Goal: Task Accomplishment & Management: Manage account settings

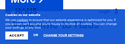
click at [23, 33] on button "Accept" at bounding box center [16, 36] width 23 height 8
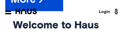
click at [107, 12] on link "Login" at bounding box center [109, 11] width 21 height 13
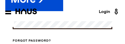
scroll to position [32, 0]
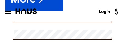
click at [33, 22] on input "Your email" at bounding box center [63, 18] width 99 height 7
type input "[EMAIL_ADDRESS][DOMAIN_NAME]"
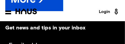
scroll to position [106, 0]
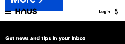
click at [65, 9] on button "Log In" at bounding box center [63, 0] width 100 height 17
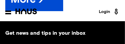
scroll to position [153, 0]
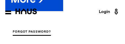
scroll to position [118, 0]
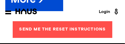
scroll to position [74, 0]
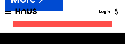
type input "[EMAIL_ADDRESS][DOMAIN_NAME]"
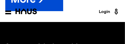
scroll to position [95, 0]
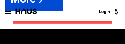
scroll to position [71, 0]
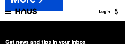
click at [61, 13] on button "Send it again" at bounding box center [63, 3] width 100 height 17
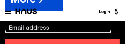
scroll to position [113, 0]
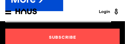
click at [100, 10] on link "Login" at bounding box center [109, 11] width 21 height 13
